Goal: Transaction & Acquisition: Purchase product/service

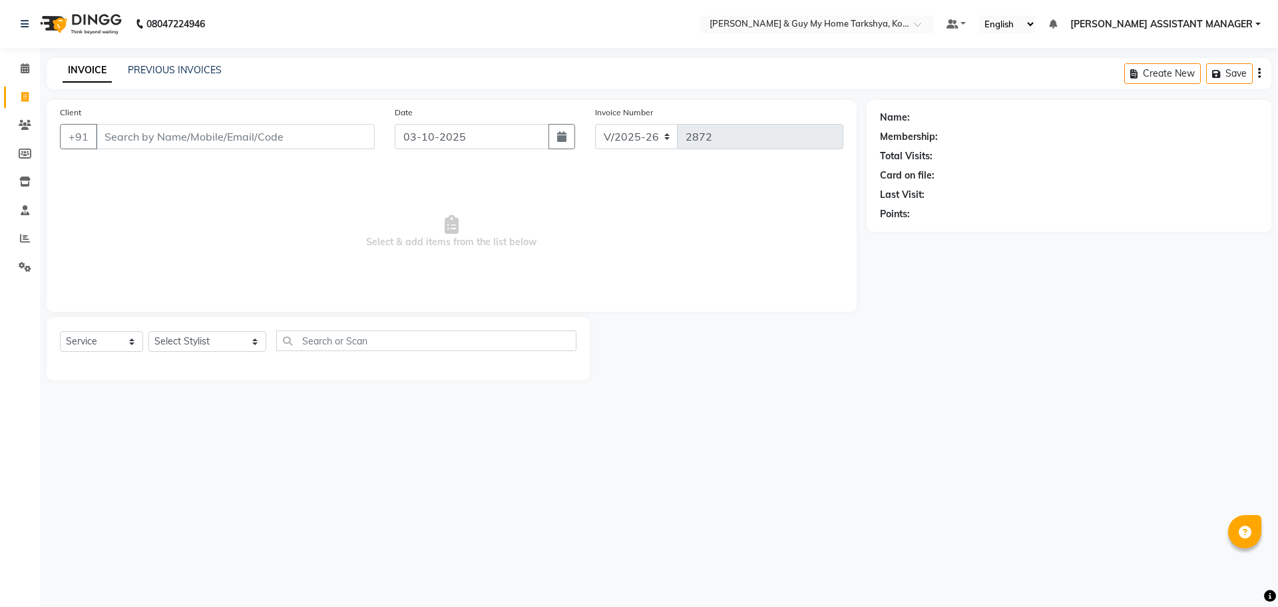
select select "7902"
select select "service"
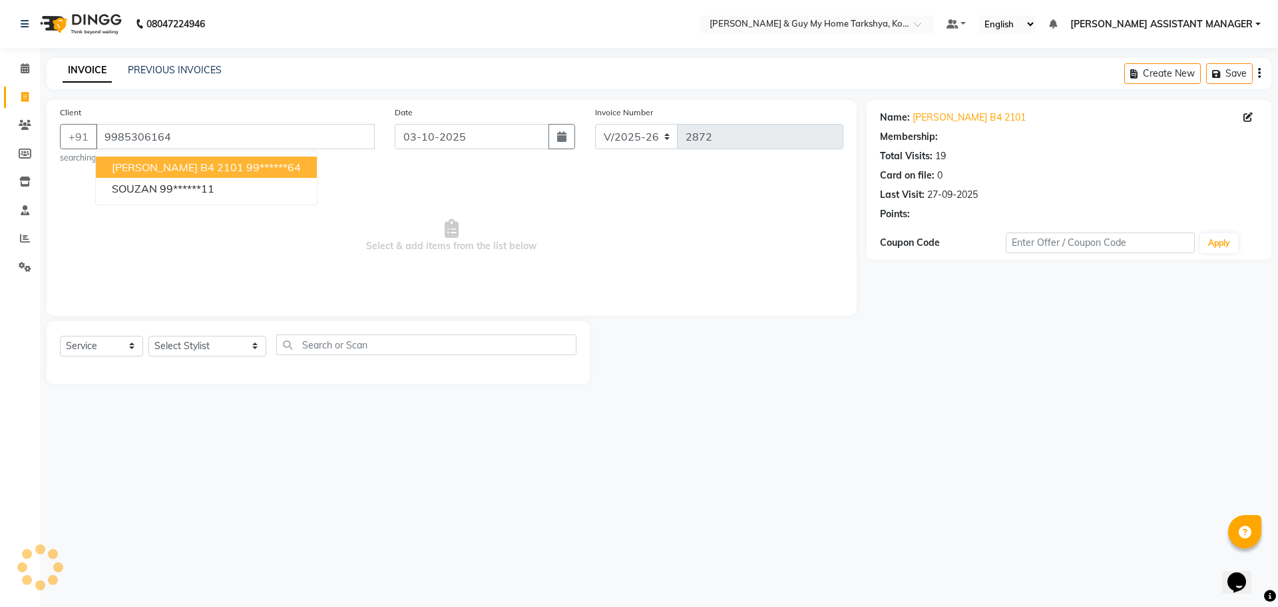
click at [246, 168] on ngb-highlight "99******64" at bounding box center [273, 166] width 55 height 13
type input "99******64"
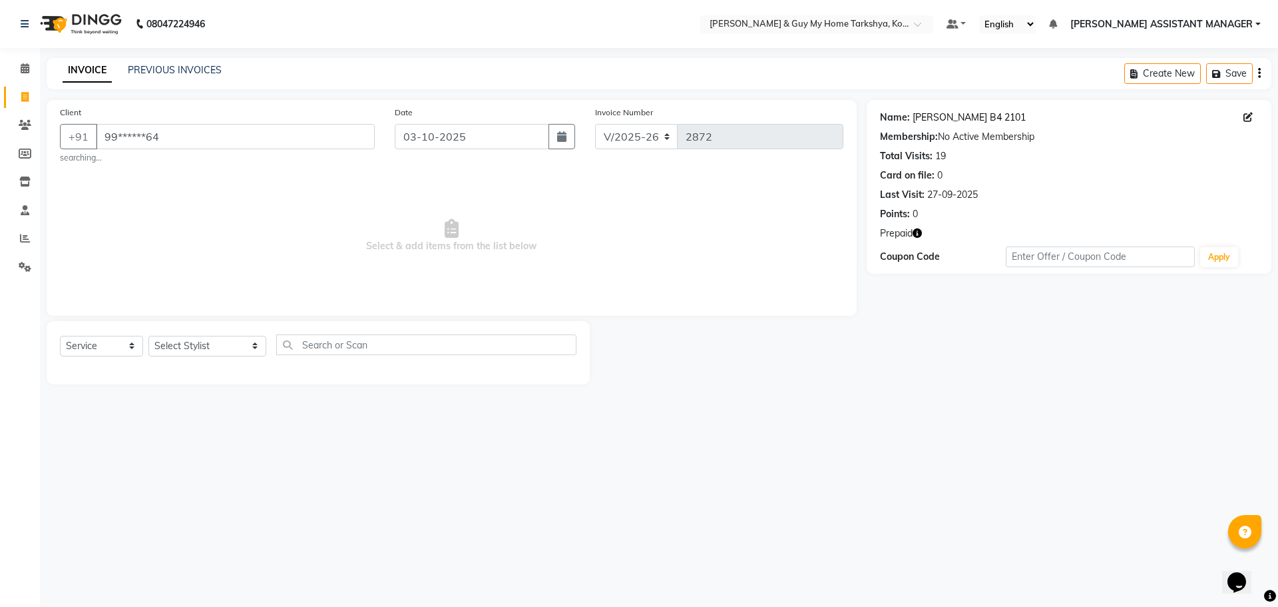
click at [932, 115] on link "Devlina B4 2101" at bounding box center [969, 118] width 113 height 14
click at [169, 340] on select "Select Stylist [PERSON_NAME] [PERSON_NAME] [PERSON_NAME] GLORY [PERSON_NAME] JI…" at bounding box center [207, 346] width 118 height 21
select select "71411"
click at [148, 336] on select "Select Stylist [PERSON_NAME] [PERSON_NAME] [PERSON_NAME] GLORY [PERSON_NAME] JI…" at bounding box center [207, 346] width 118 height 21
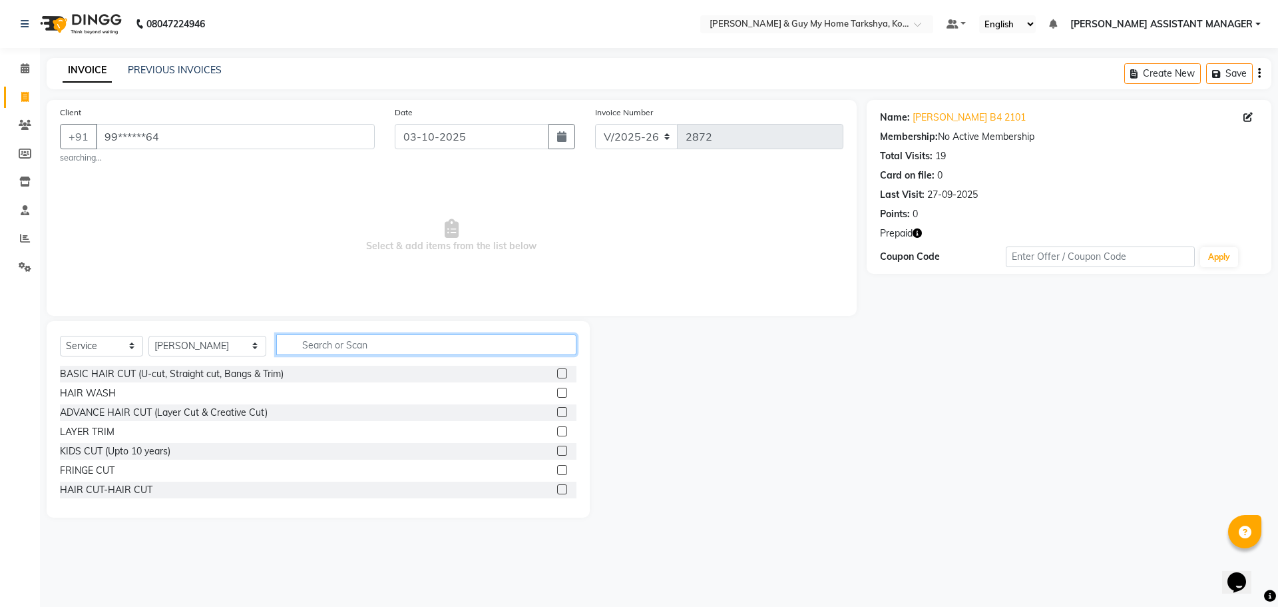
click at [318, 352] on input "text" at bounding box center [426, 344] width 301 height 21
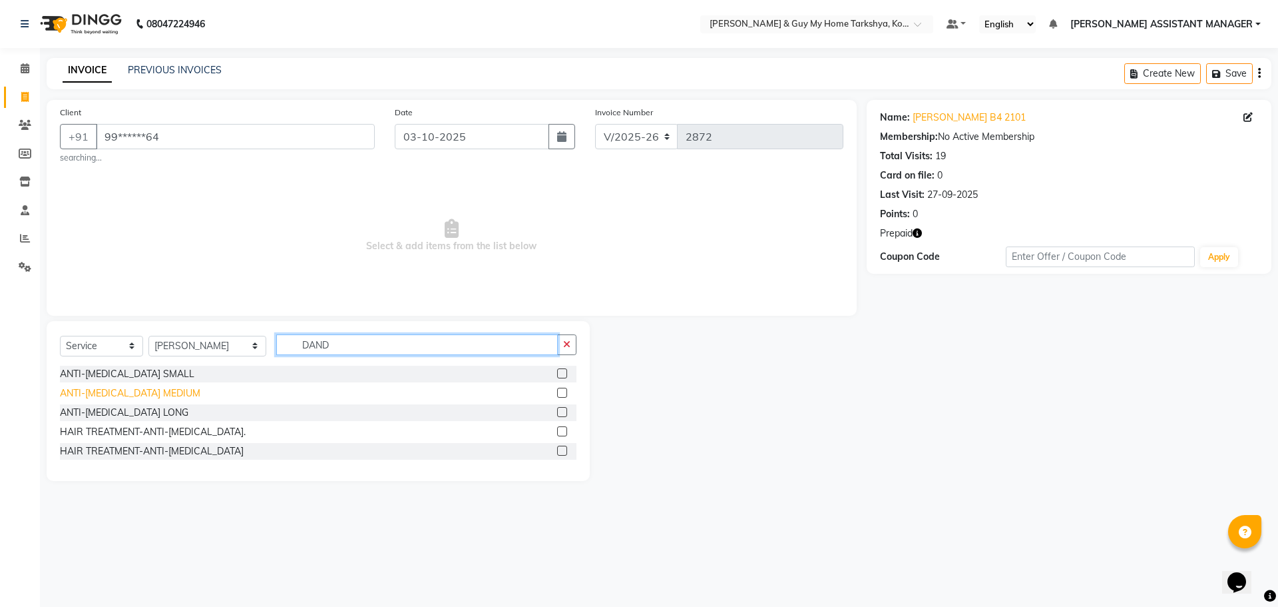
type input "DAND"
click at [170, 388] on div "ANTI-[MEDICAL_DATA] MEDIUM" at bounding box center [130, 393] width 140 height 14
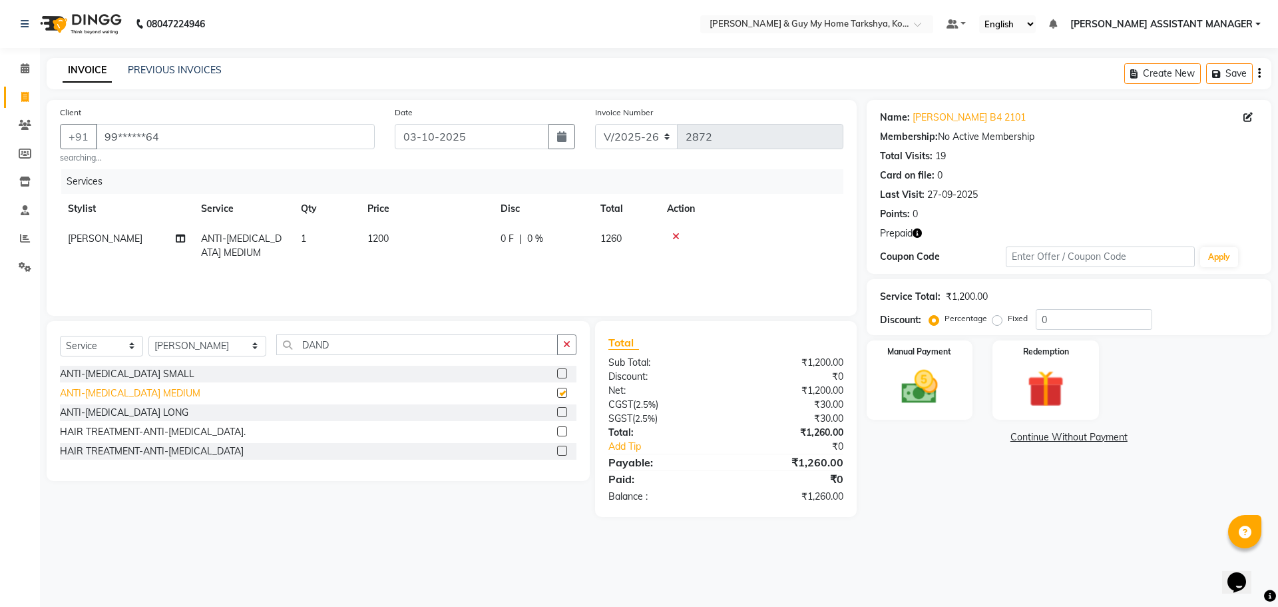
checkbox input "false"
click at [1067, 380] on img at bounding box center [1046, 388] width 62 height 47
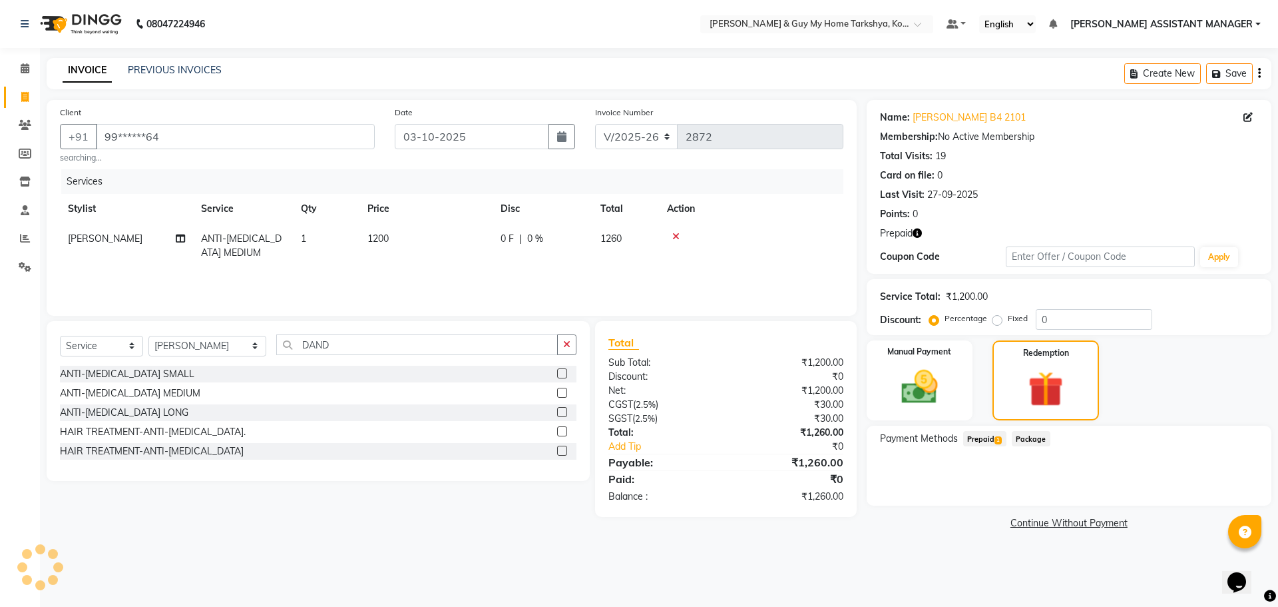
click at [987, 441] on span "Prepaid 1" at bounding box center [984, 438] width 43 height 15
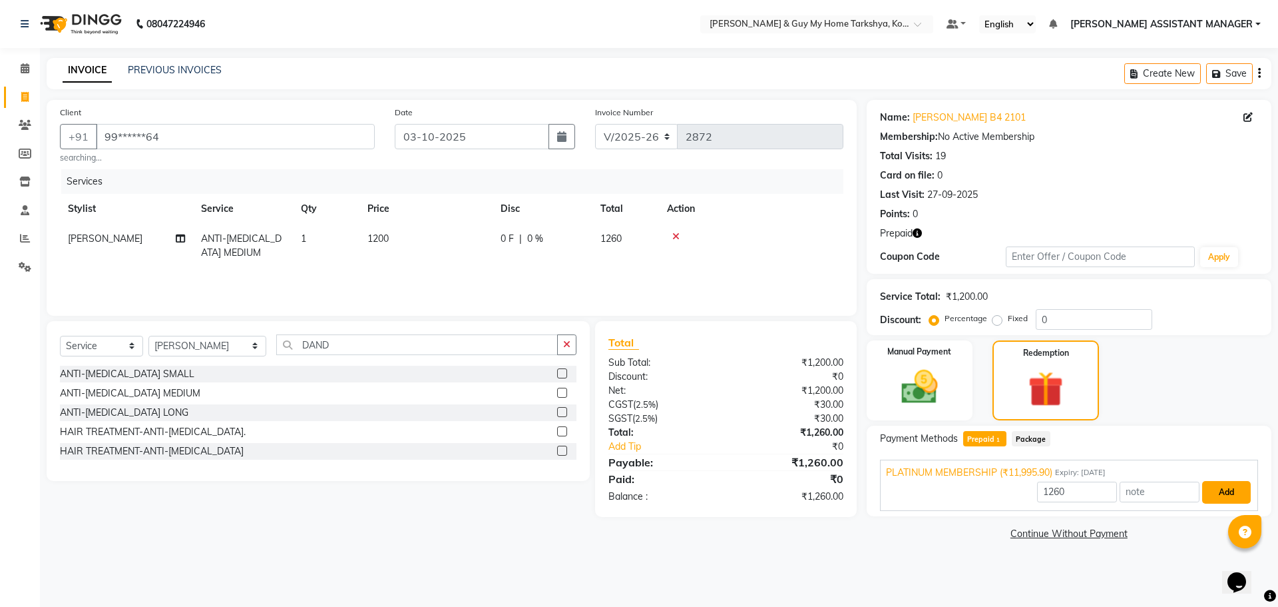
click at [1223, 497] on button "Add" at bounding box center [1227, 492] width 49 height 23
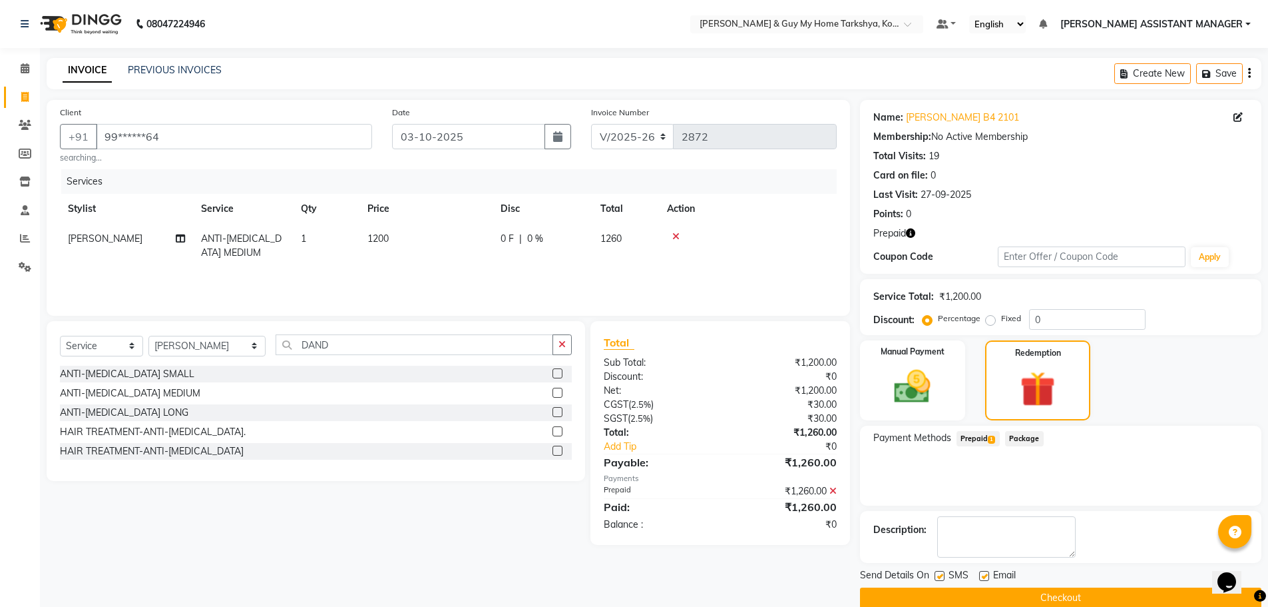
click at [1108, 589] on button "Checkout" at bounding box center [1061, 597] width 402 height 21
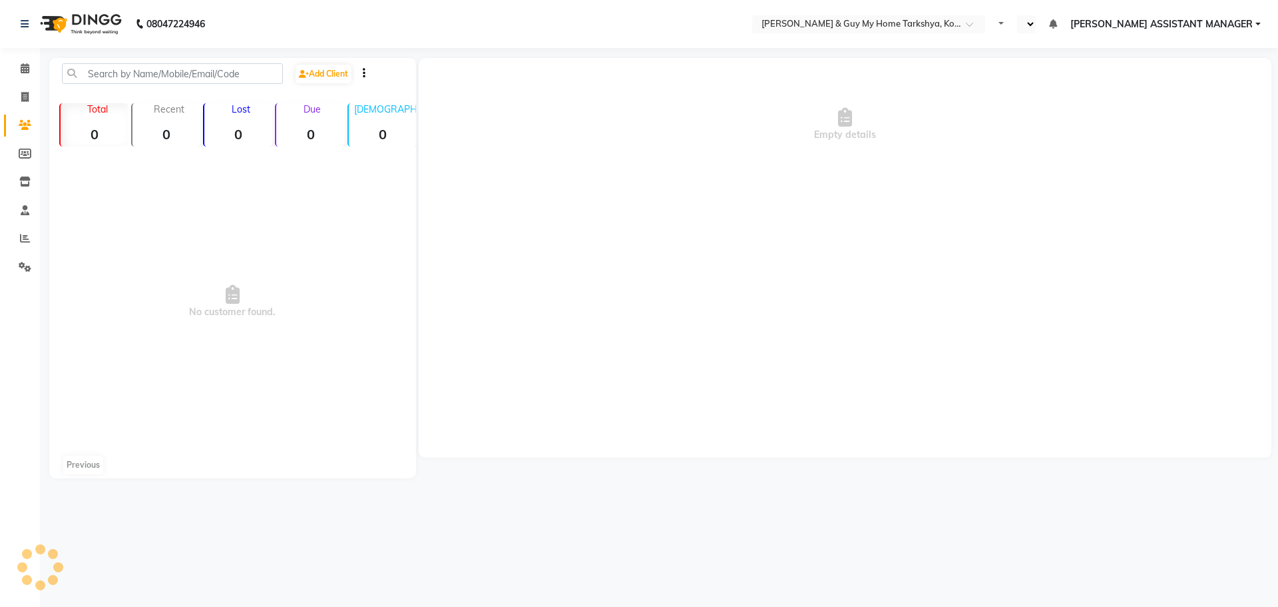
select select "en"
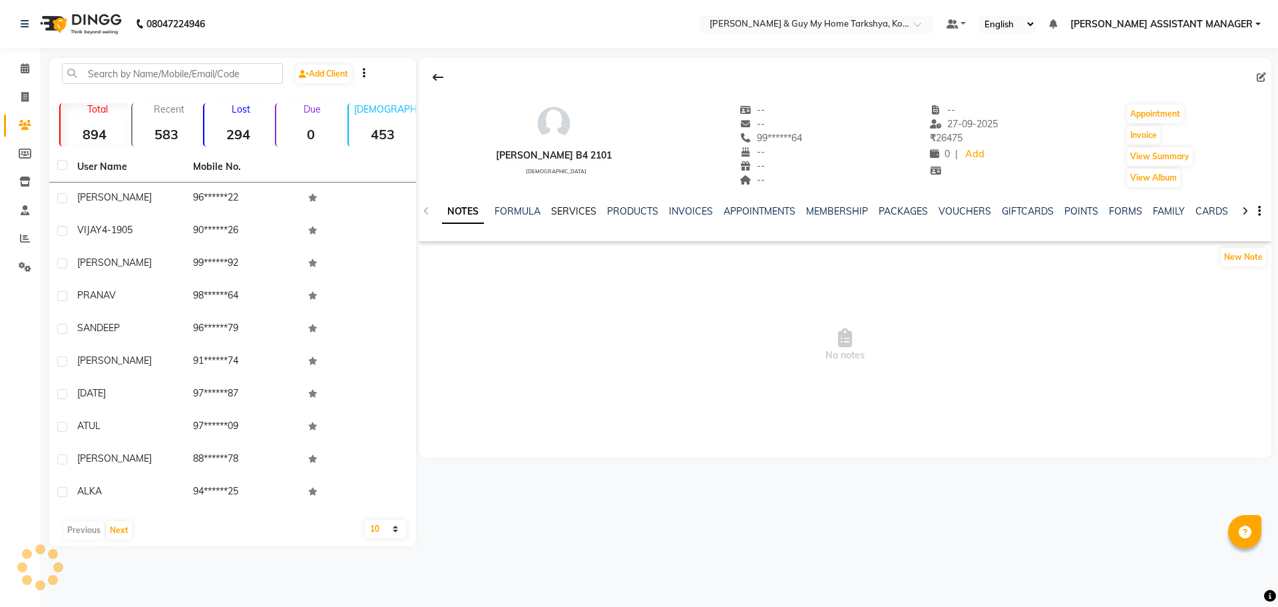
click at [563, 207] on link "SERVICES" at bounding box center [573, 211] width 45 height 12
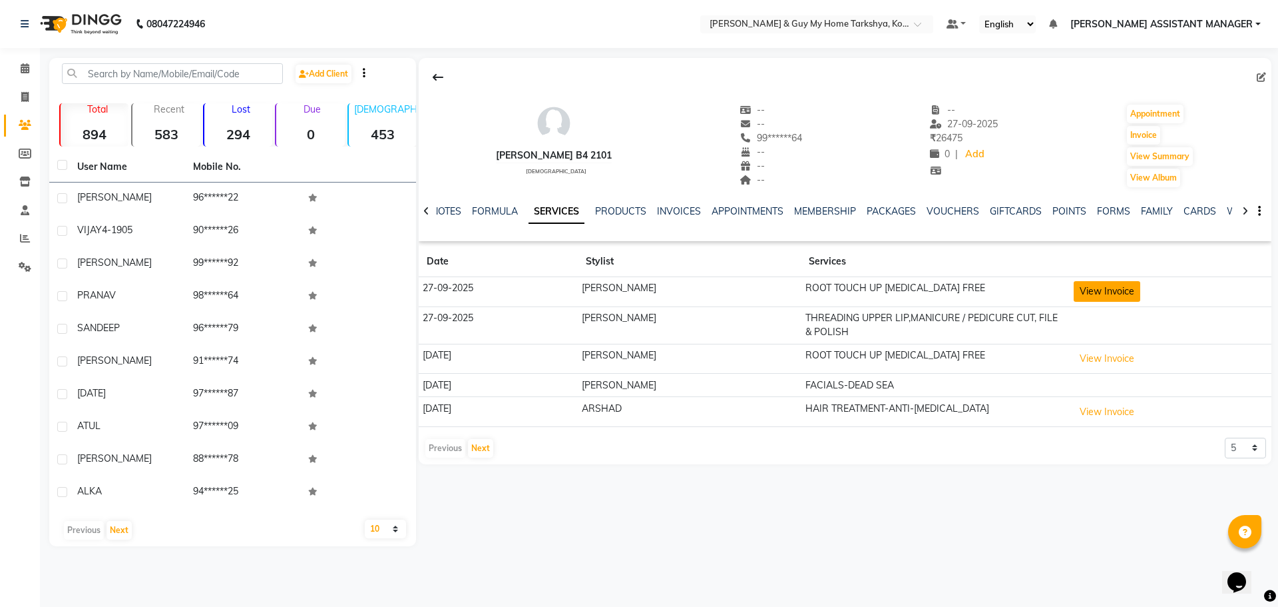
click at [1107, 288] on button "View Invoice" at bounding box center [1107, 291] width 67 height 21
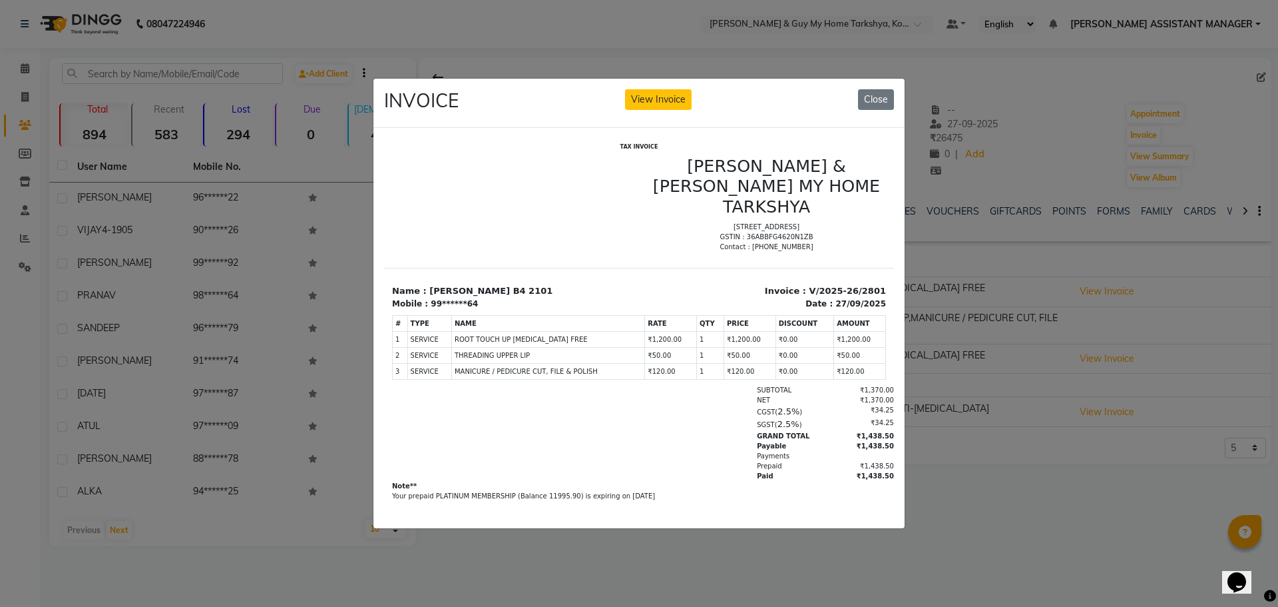
click at [1097, 440] on ngb-modal-window "INVOICE View Invoice Close" at bounding box center [639, 303] width 1278 height 607
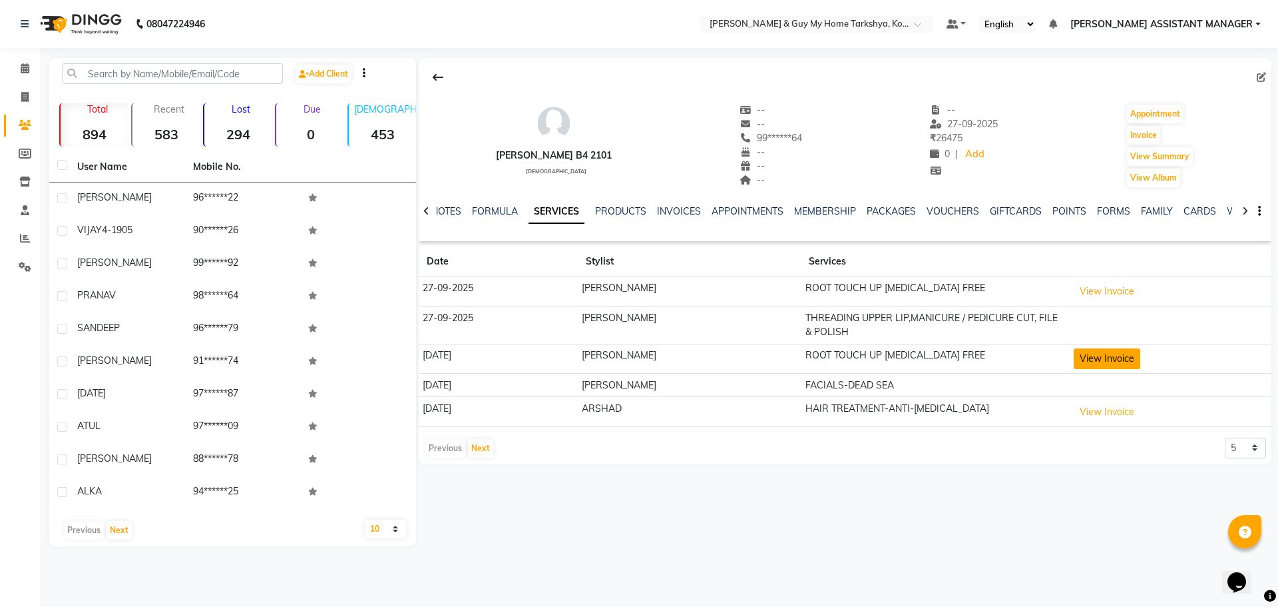
click at [1094, 362] on button "View Invoice" at bounding box center [1107, 358] width 67 height 21
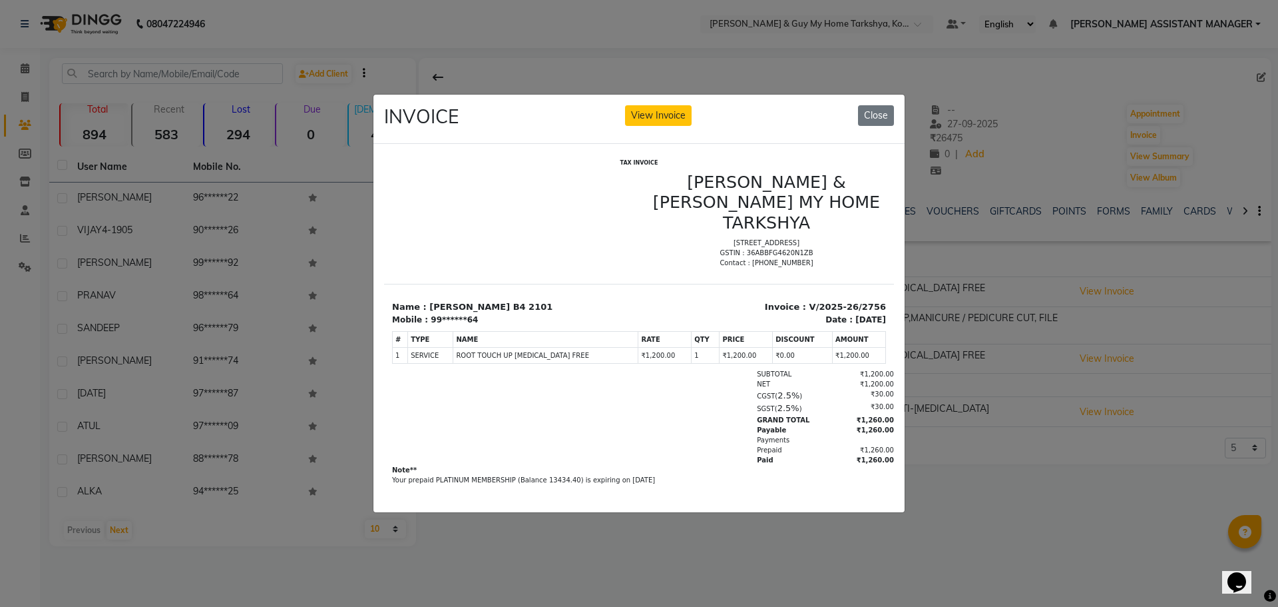
click at [1088, 453] on ngb-modal-window "INVOICE View Invoice Close" at bounding box center [639, 303] width 1278 height 607
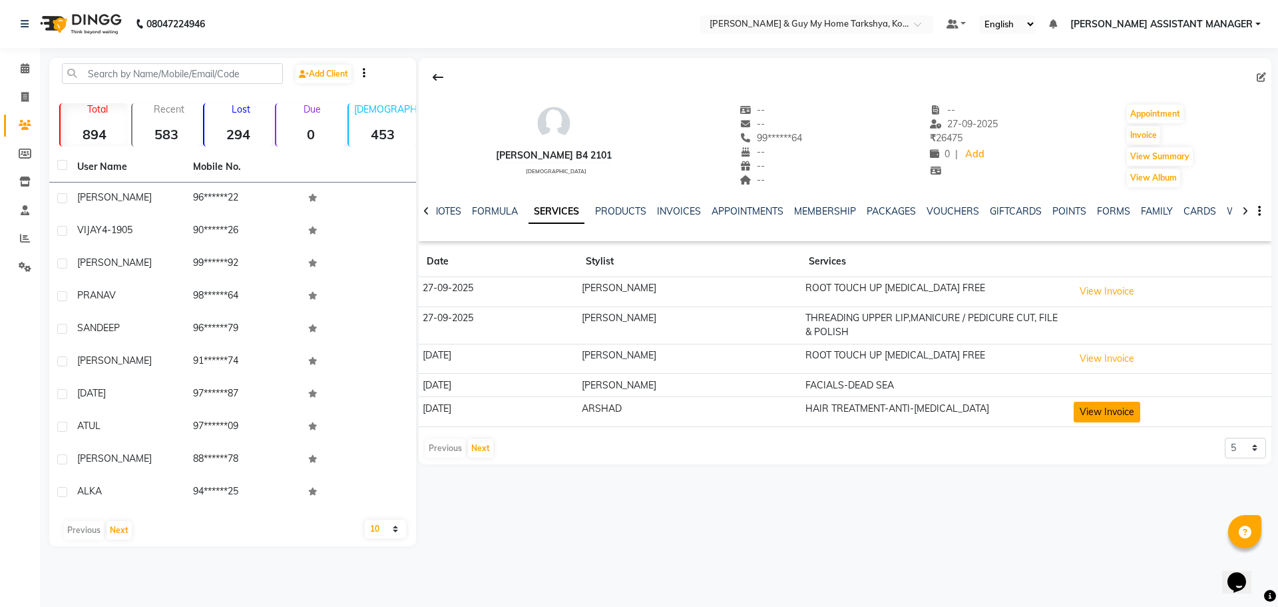
click at [1083, 418] on button "View Invoice" at bounding box center [1107, 412] width 67 height 21
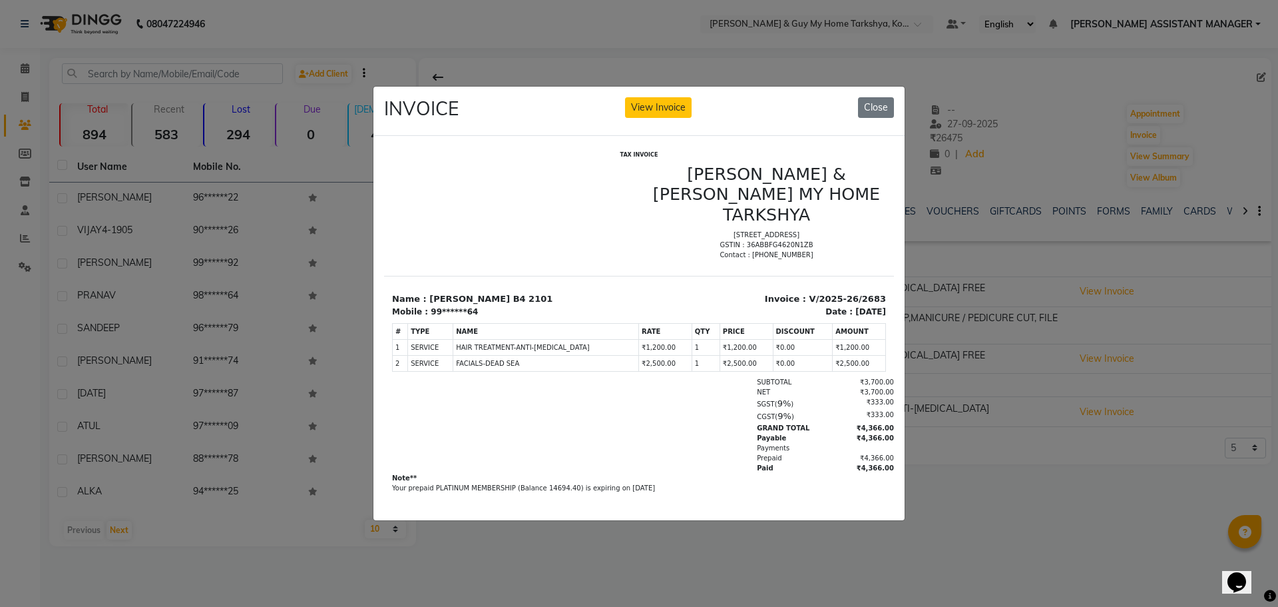
click at [1167, 513] on ngb-modal-window "INVOICE View Invoice Close" at bounding box center [639, 303] width 1278 height 607
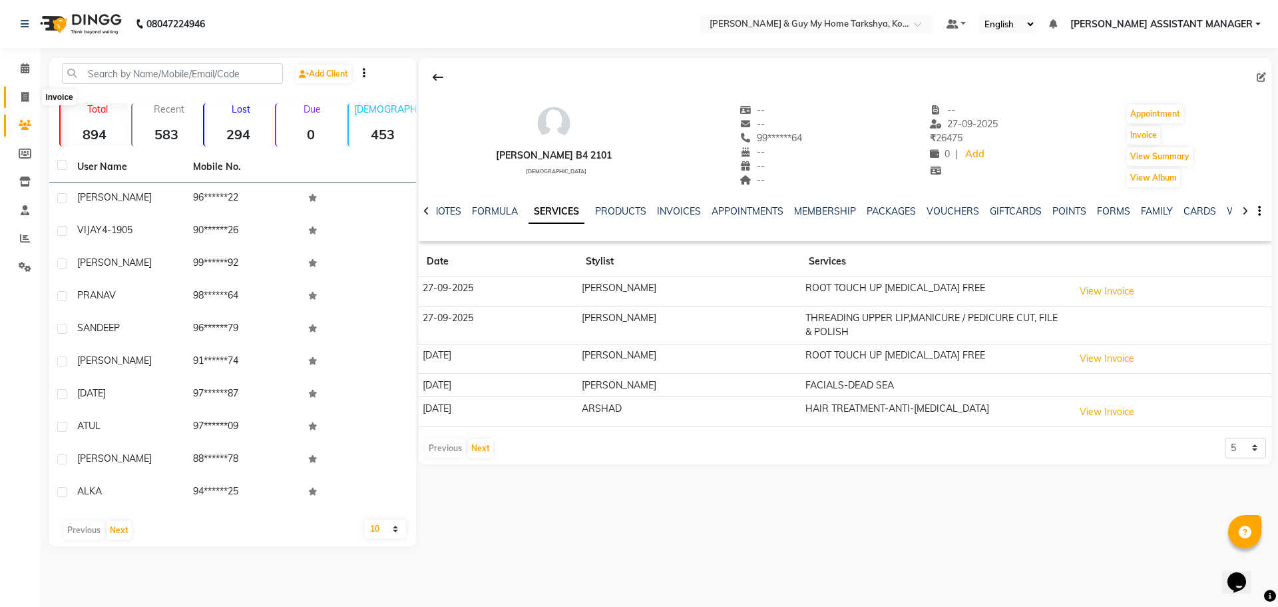
click at [15, 99] on span at bounding box center [24, 97] width 23 height 15
select select "service"
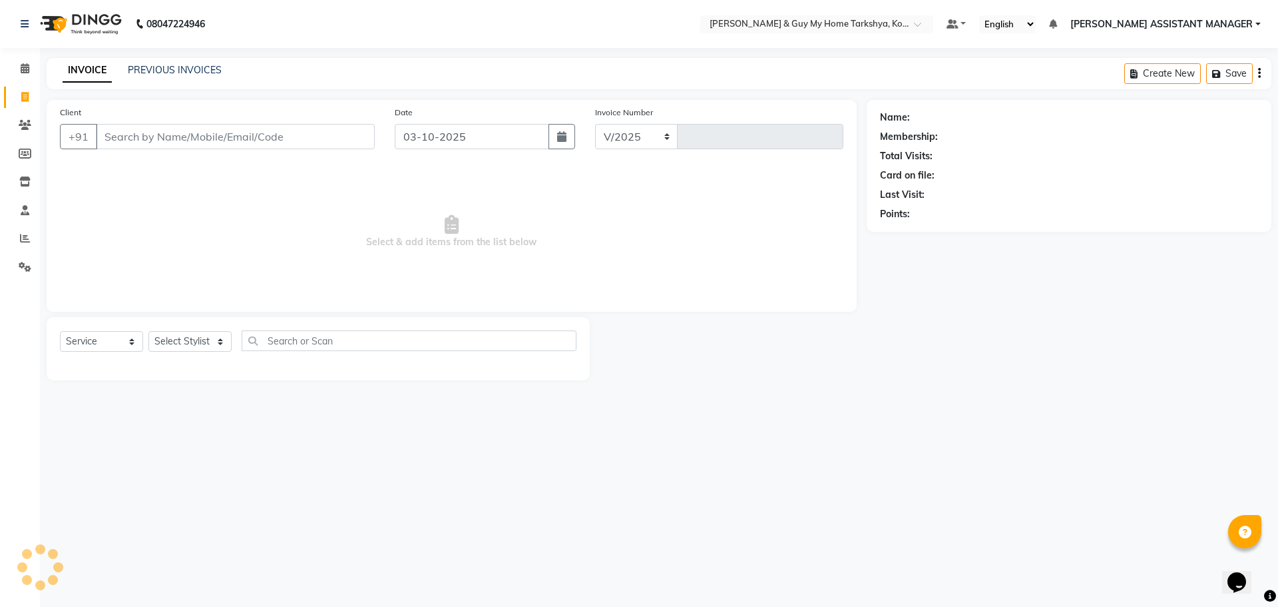
select select "7902"
type input "2874"
click at [249, 142] on input "Client" at bounding box center [235, 136] width 279 height 25
click at [249, 141] on input "Client" at bounding box center [235, 136] width 279 height 25
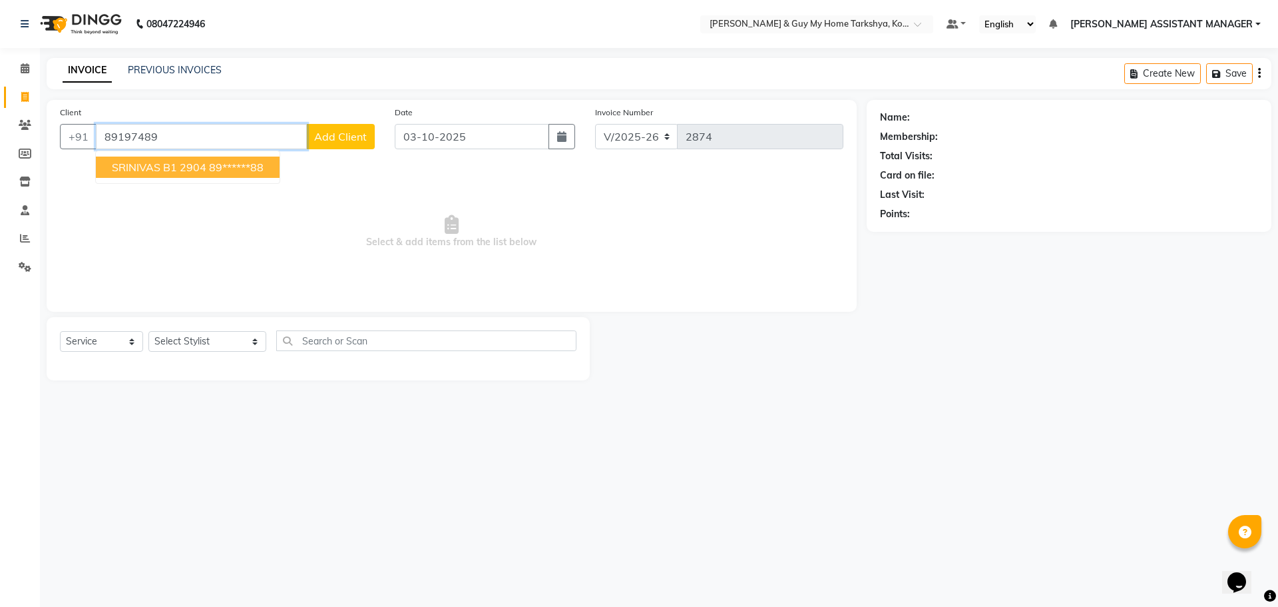
click at [273, 166] on button "SRINIVAS B1 2904 89******88" at bounding box center [188, 166] width 184 height 21
type input "89******88"
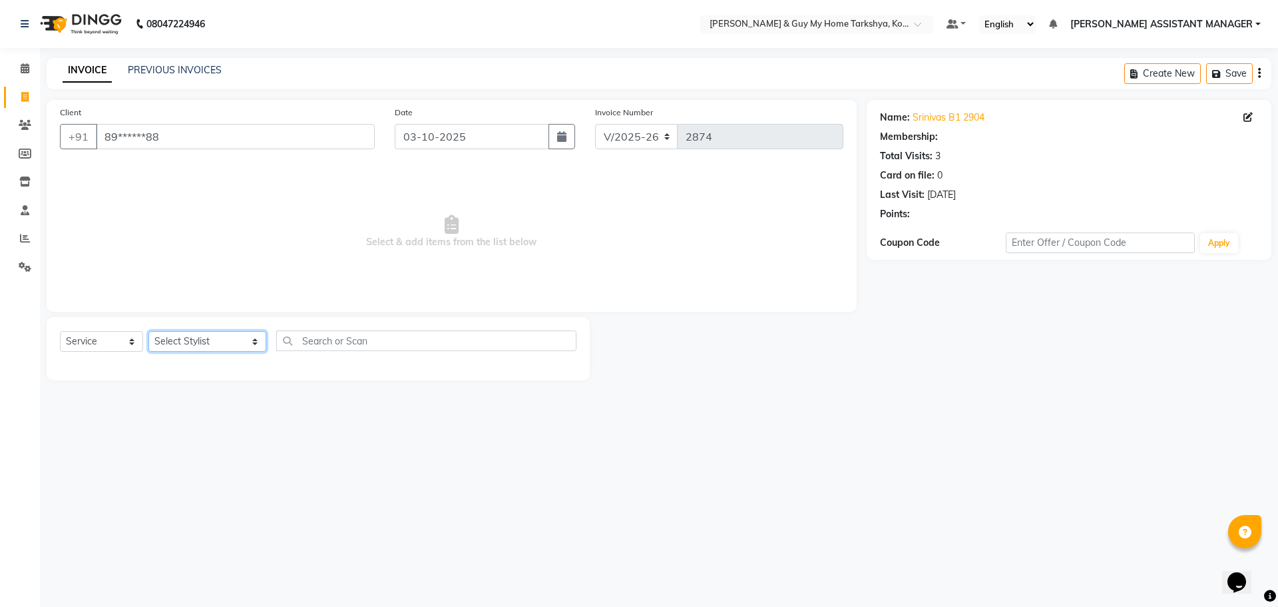
click at [182, 336] on select "Select Stylist [PERSON_NAME] [PERSON_NAME] [PERSON_NAME] GLORY [PERSON_NAME] JI…" at bounding box center [207, 341] width 118 height 21
select select "78699"
click at [148, 331] on select "Select Stylist [PERSON_NAME] [PERSON_NAME] [PERSON_NAME] GLORY [PERSON_NAME] JI…" at bounding box center [207, 341] width 118 height 21
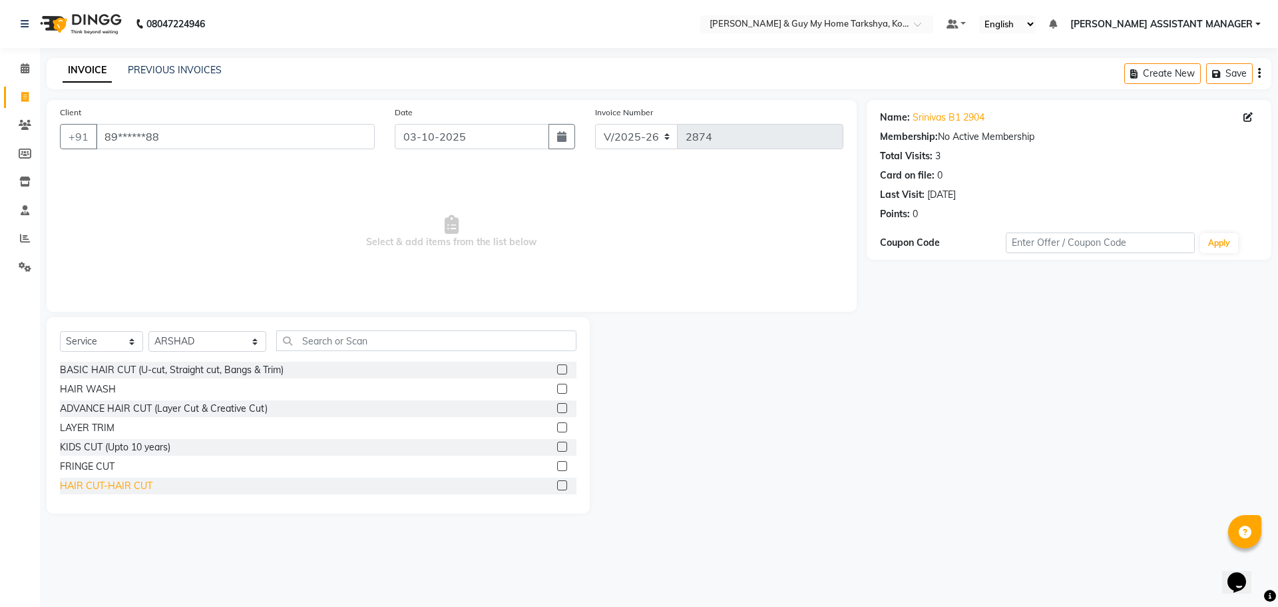
click at [132, 486] on div "HAIR CUT-HAIR CUT" at bounding box center [106, 486] width 93 height 14
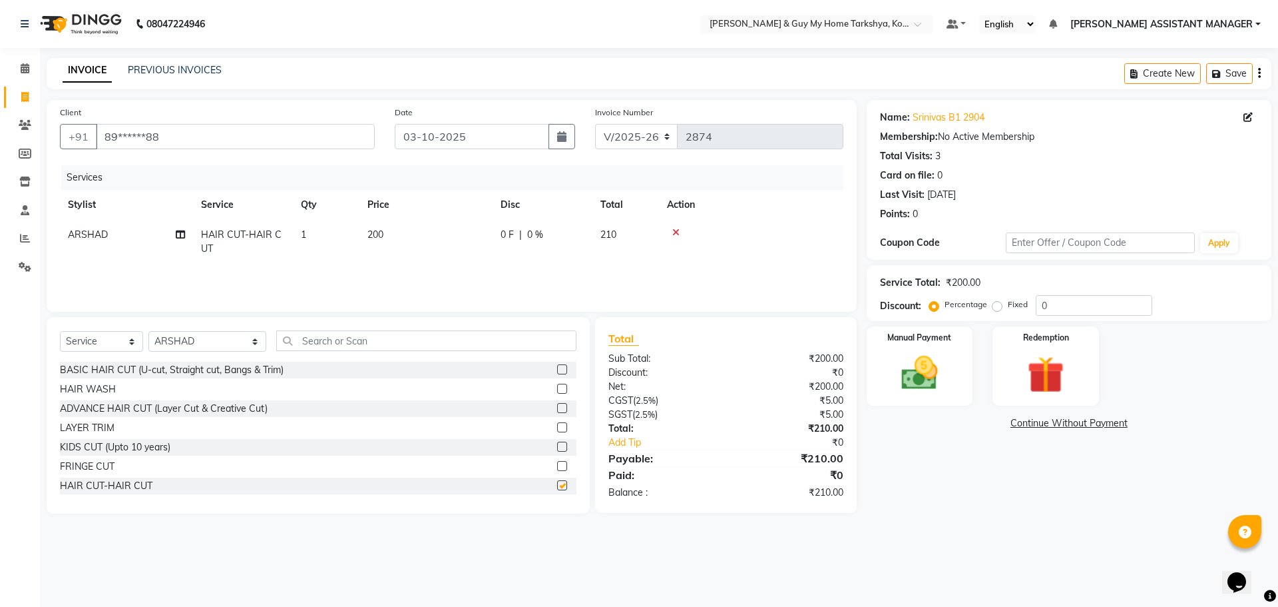
checkbox input "false"
click at [318, 344] on input "text" at bounding box center [426, 340] width 301 height 21
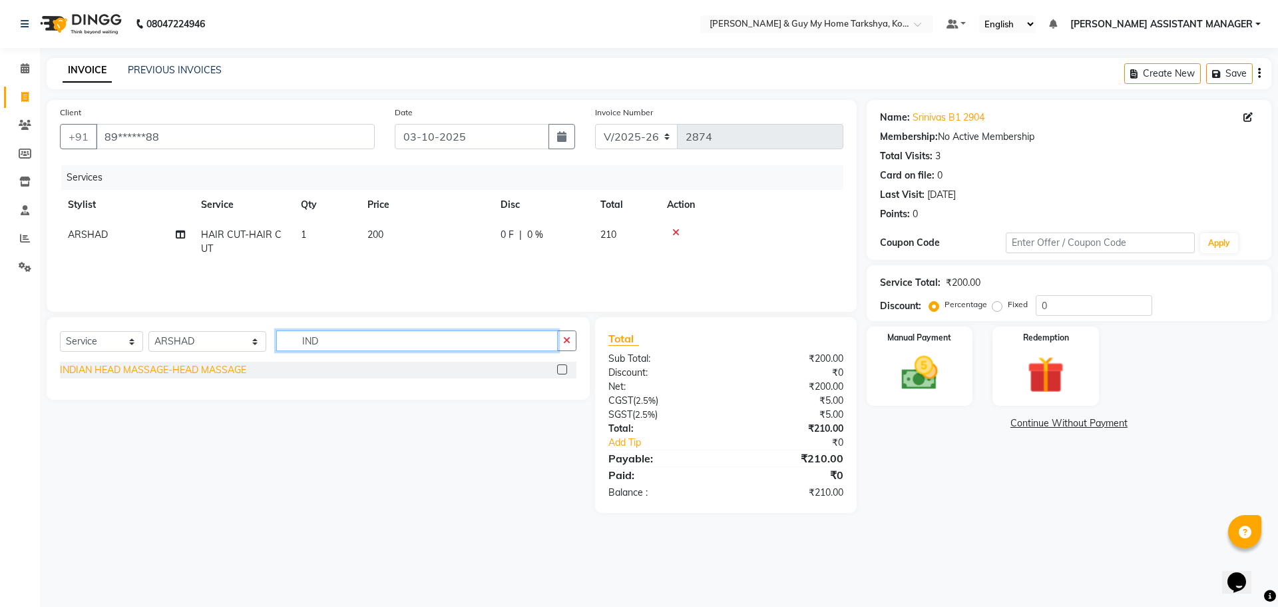
type input "IND"
click at [214, 370] on div "INDIAN HEAD MASSAGE-HEAD MASSAGE" at bounding box center [153, 370] width 186 height 14
checkbox input "false"
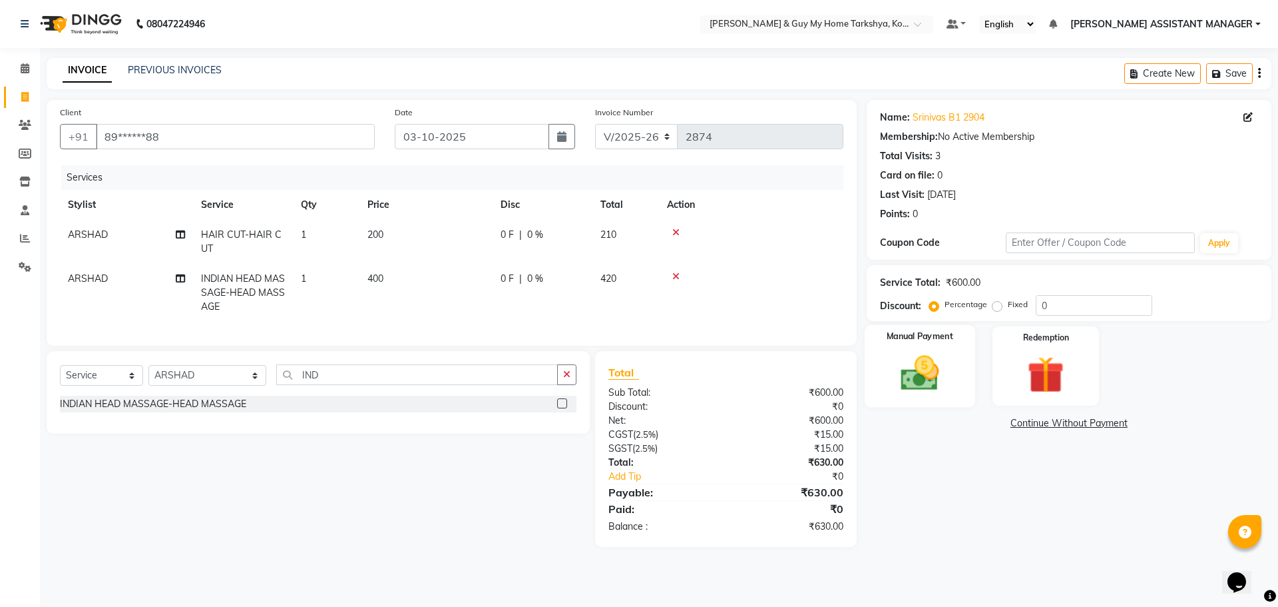
click at [938, 384] on img at bounding box center [920, 373] width 62 height 44
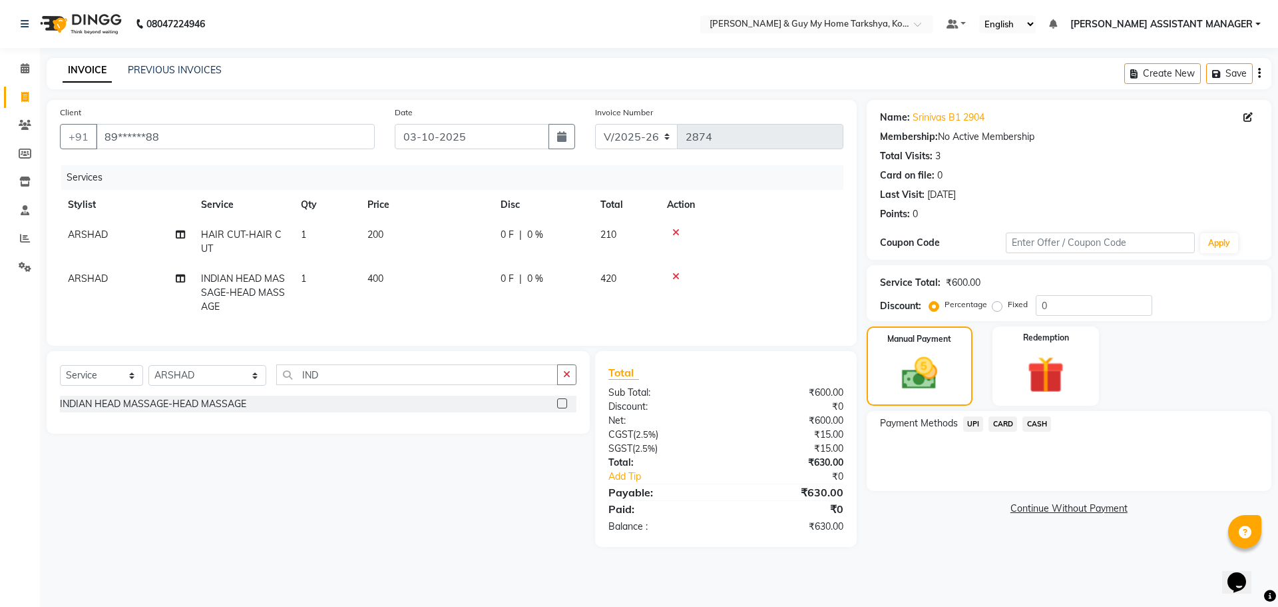
click at [974, 422] on span "UPI" at bounding box center [973, 423] width 21 height 15
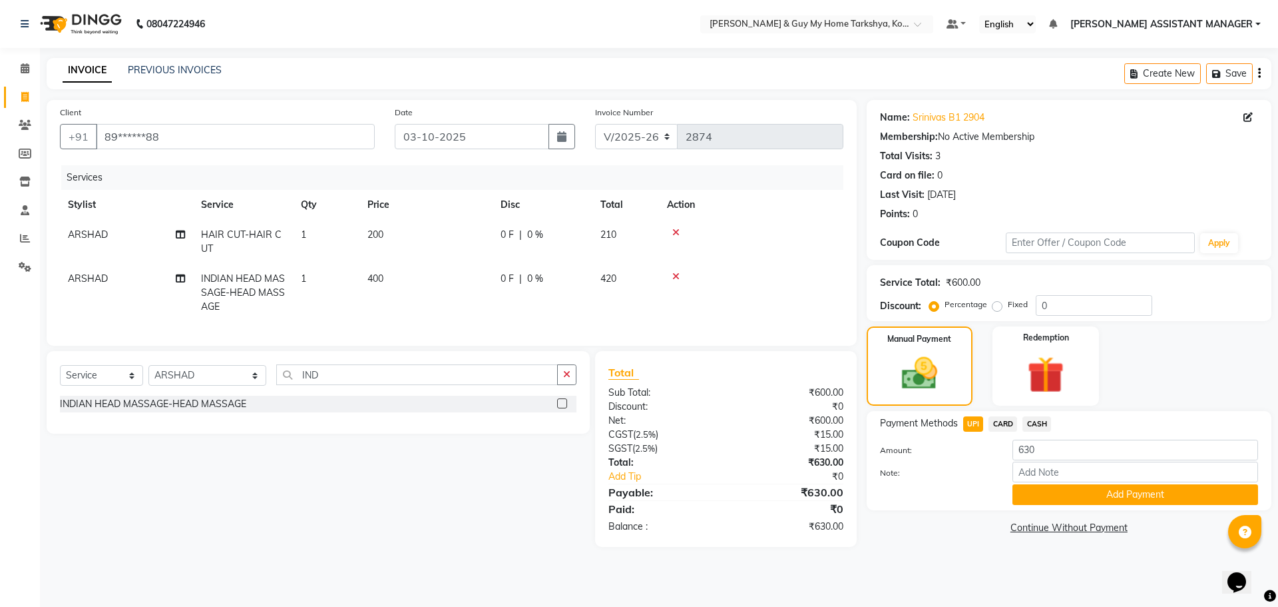
click at [1036, 491] on button "Add Payment" at bounding box center [1136, 494] width 246 height 21
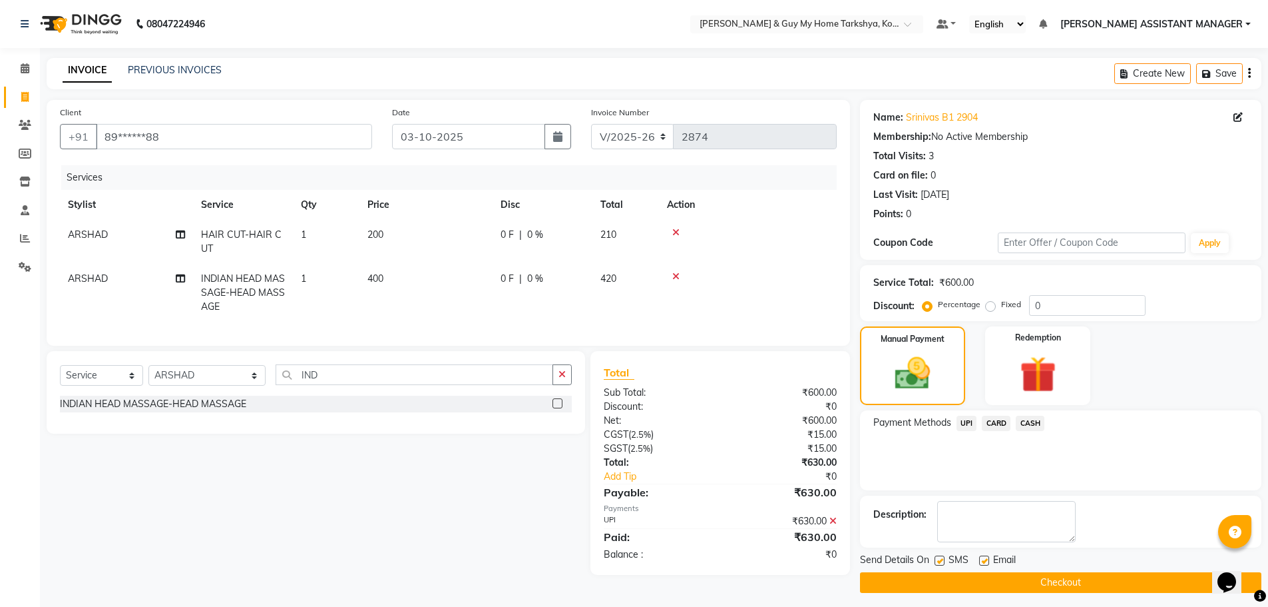
click at [1000, 593] on main "INVOICE PREVIOUS INVOICES Create New Save Client +91 89******88 Date [DATE] Inv…" at bounding box center [654, 335] width 1229 height 555
click at [999, 575] on button "Checkout" at bounding box center [1061, 582] width 402 height 21
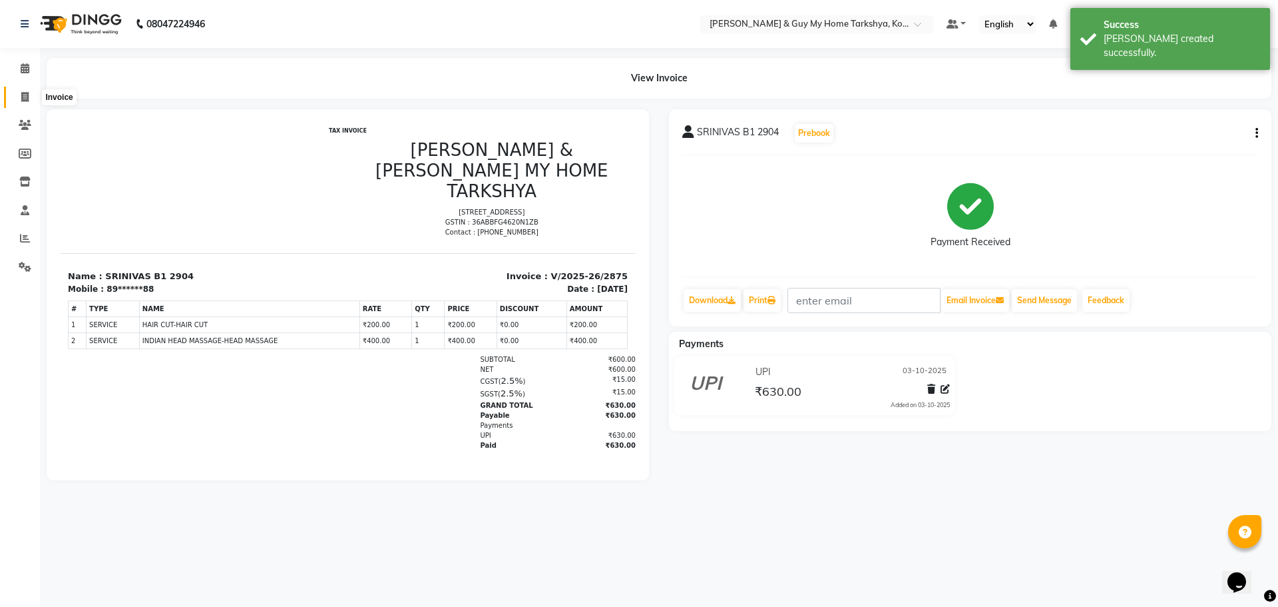
click at [21, 103] on span at bounding box center [24, 97] width 23 height 15
select select "service"
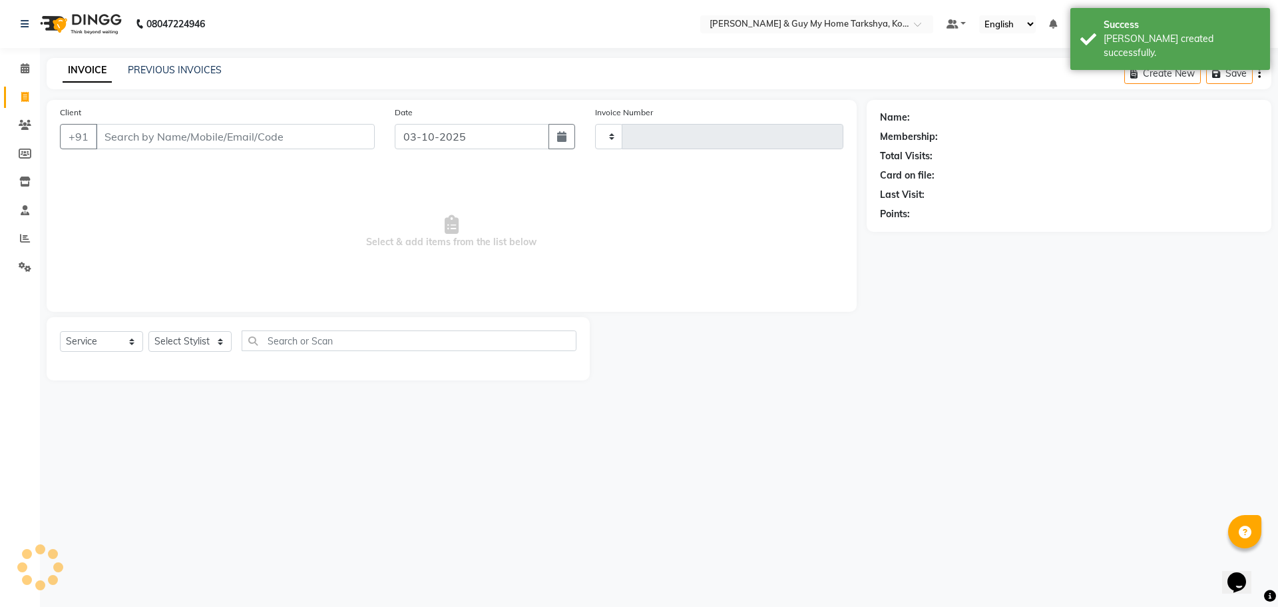
type input "2876"
select select "7902"
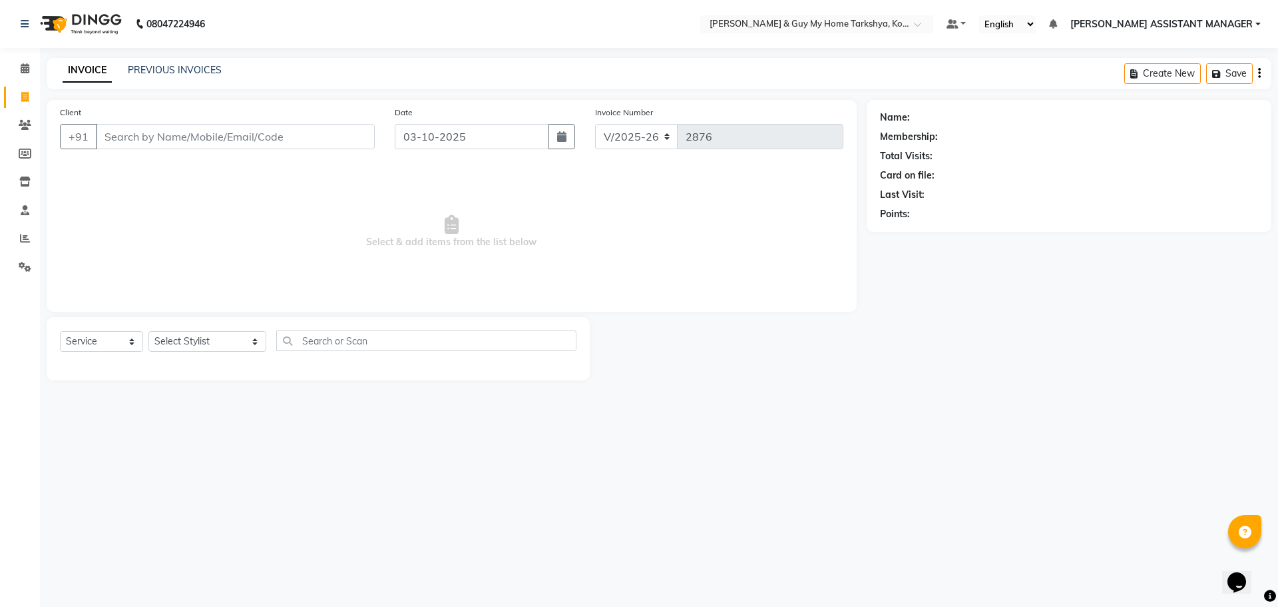
click at [960, 605] on div "08047224946 Select Location × [PERSON_NAME] & Guy My Home Tarkshya, Kokapet Def…" at bounding box center [639, 303] width 1278 height 607
click at [944, 599] on div "08047224946 Select Location × [PERSON_NAME] & Guy My Home Tarkshya, Kokapet Def…" at bounding box center [639, 303] width 1278 height 607
